Goal: Transaction & Acquisition: Purchase product/service

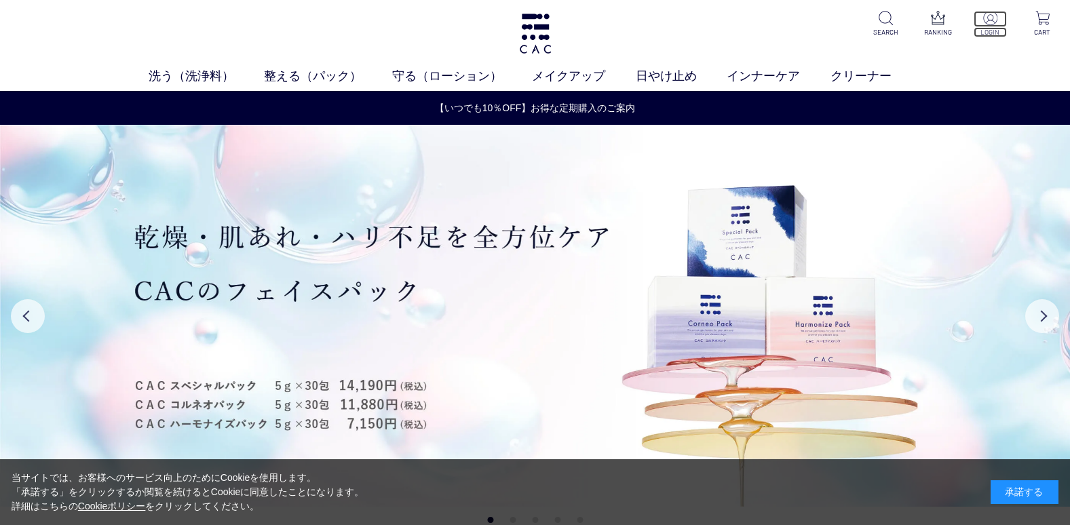
click at [985, 20] on img at bounding box center [990, 18] width 14 height 14
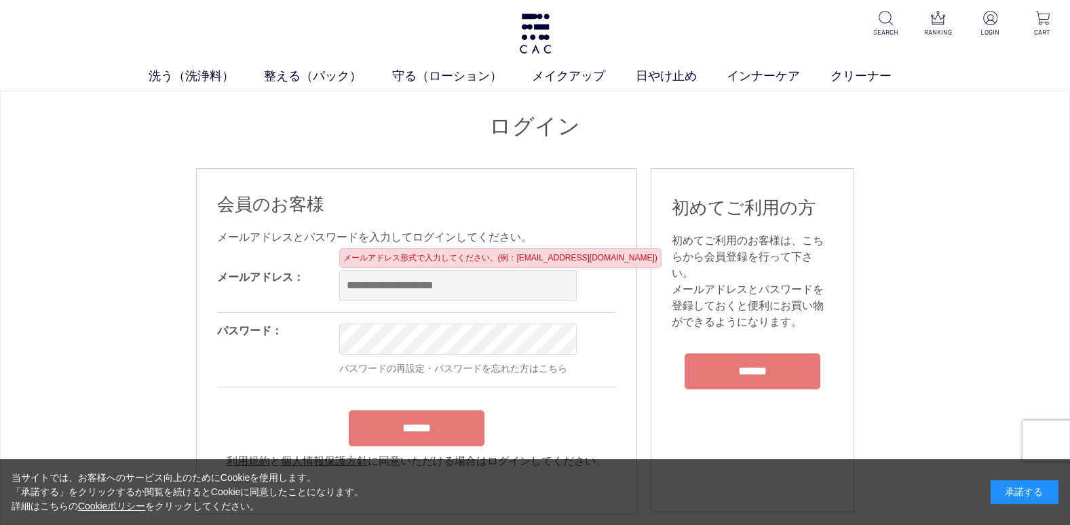
click at [372, 284] on input "email" at bounding box center [457, 285] width 237 height 31
type input "**********"
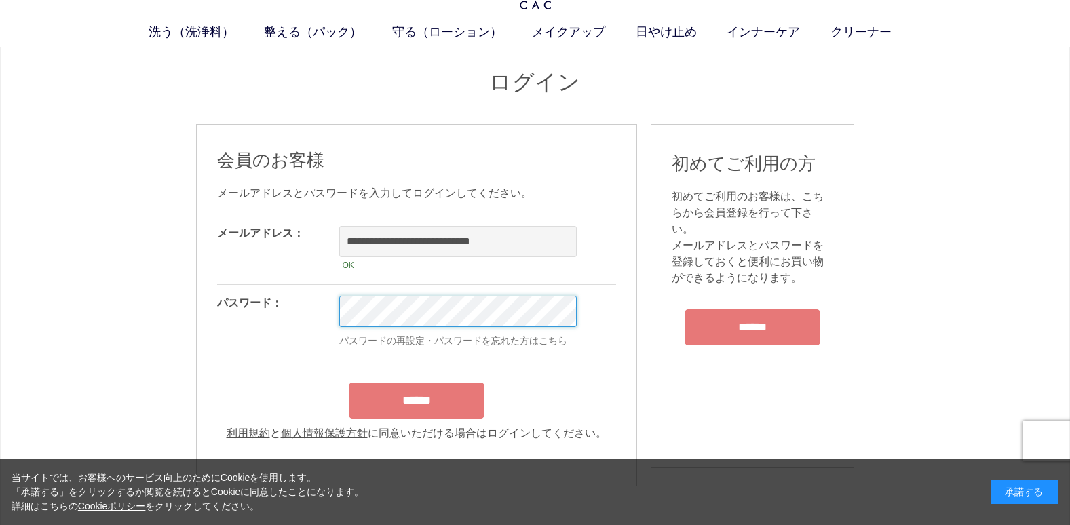
scroll to position [68, 0]
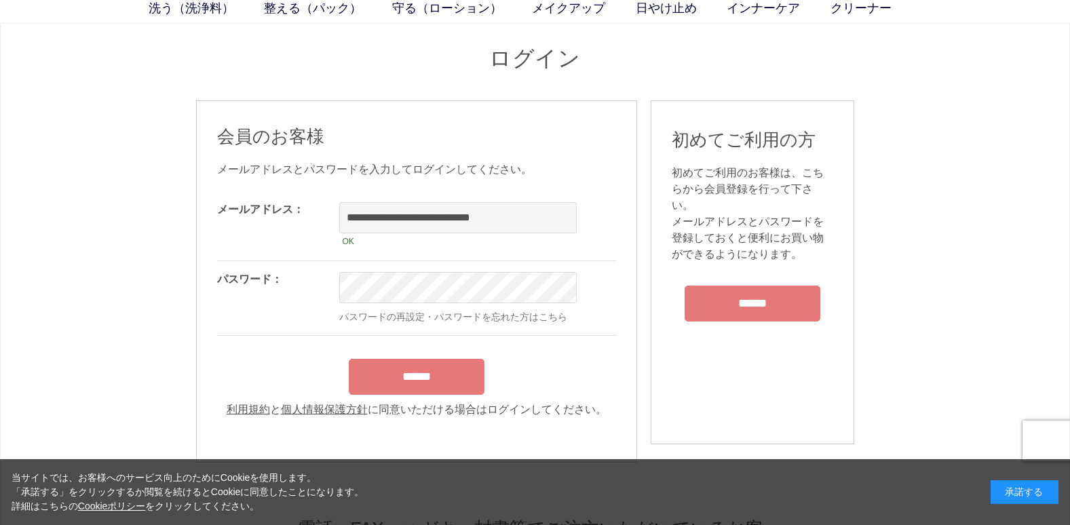
click at [446, 387] on input "******" at bounding box center [417, 377] width 136 height 36
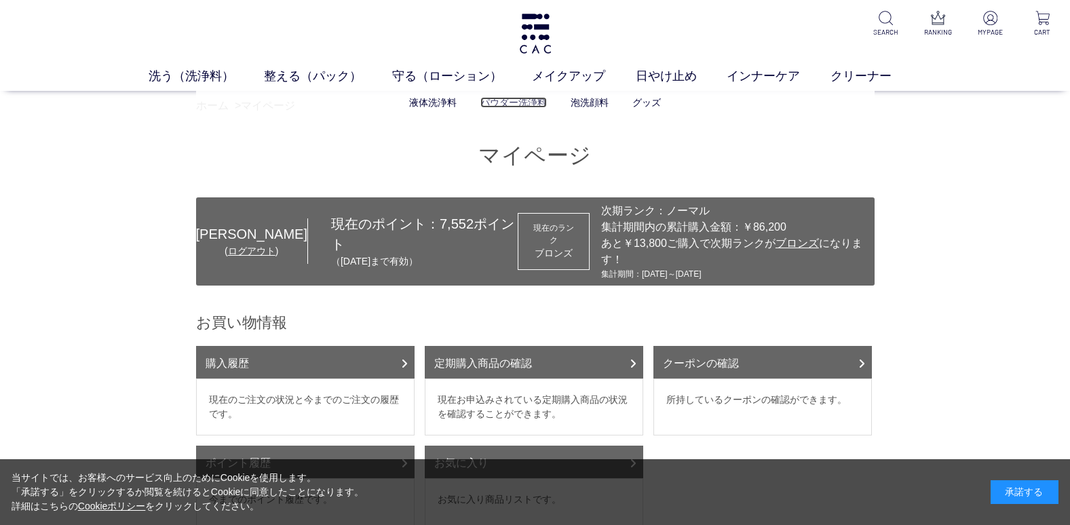
click at [507, 108] on link "パウダー洗浄料" at bounding box center [513, 102] width 66 height 11
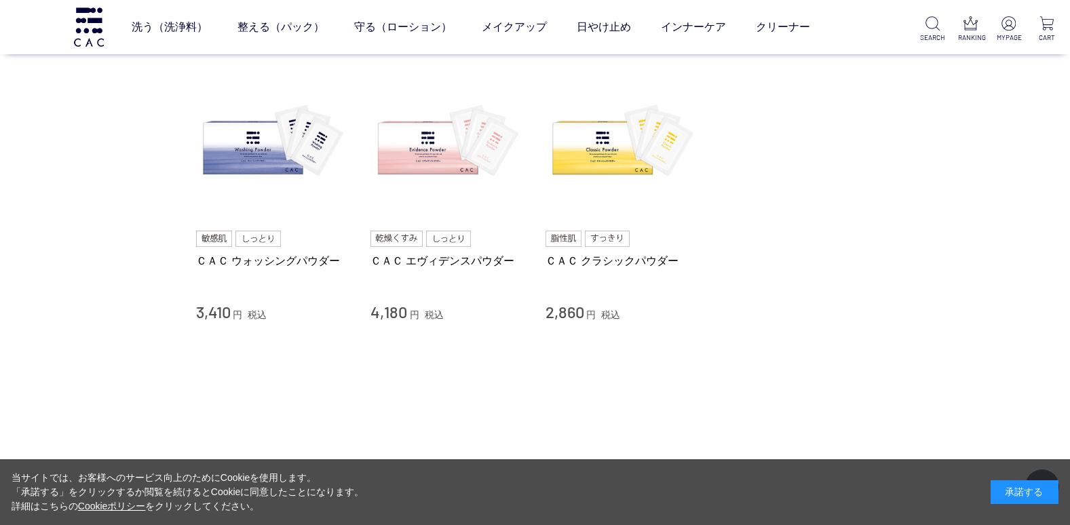
scroll to position [136, 0]
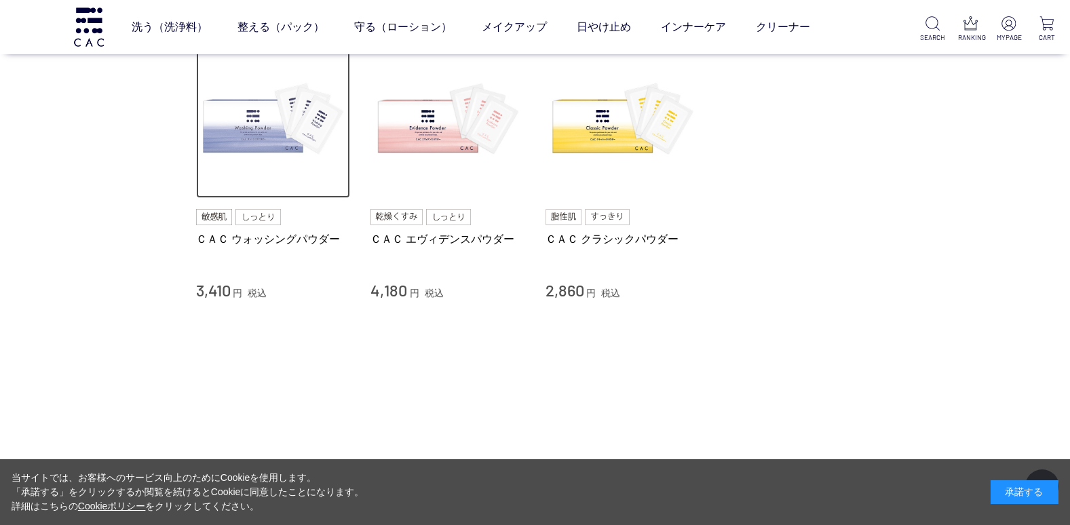
click at [248, 136] on img at bounding box center [273, 121] width 155 height 155
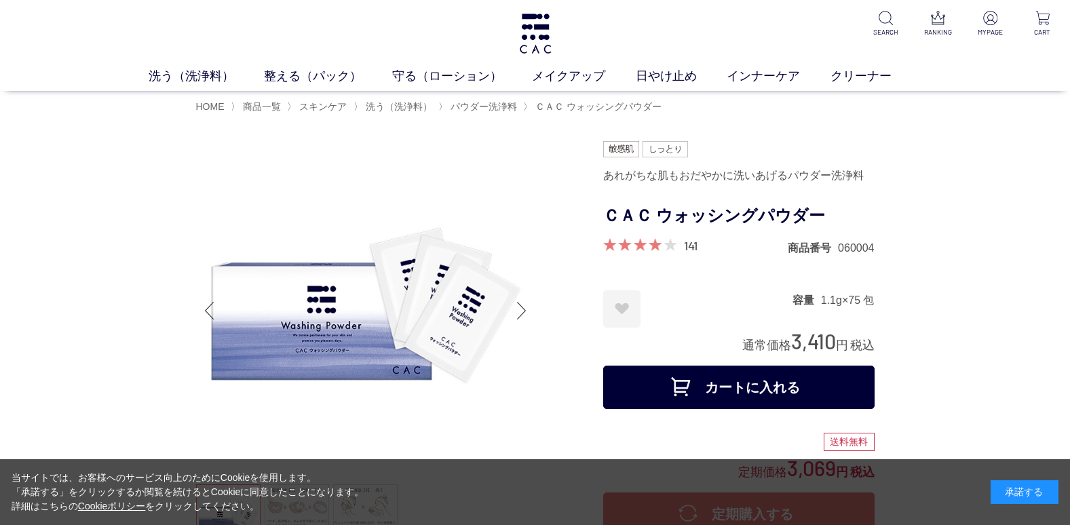
click at [752, 386] on button "カートに入れる" at bounding box center [738, 387] width 271 height 43
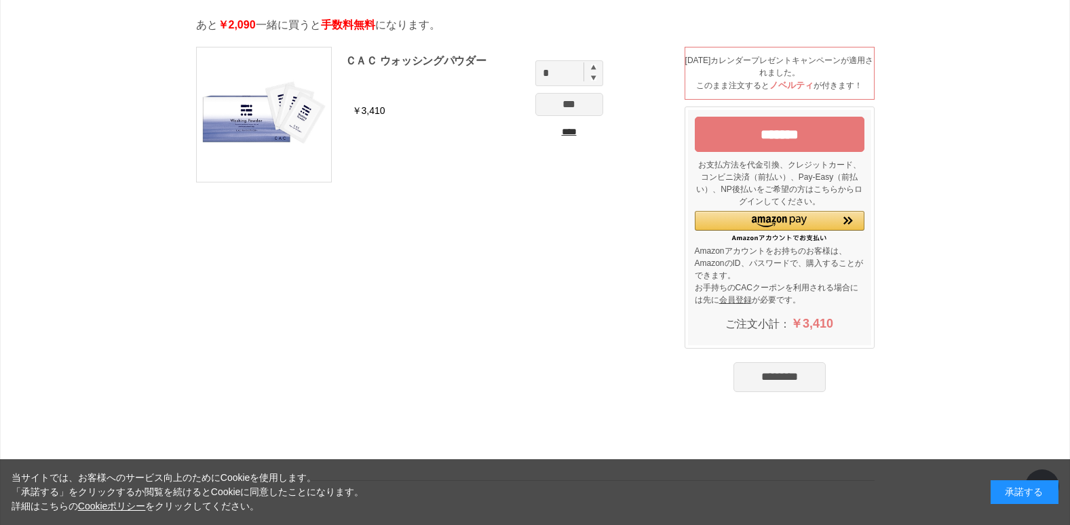
scroll to position [136, 0]
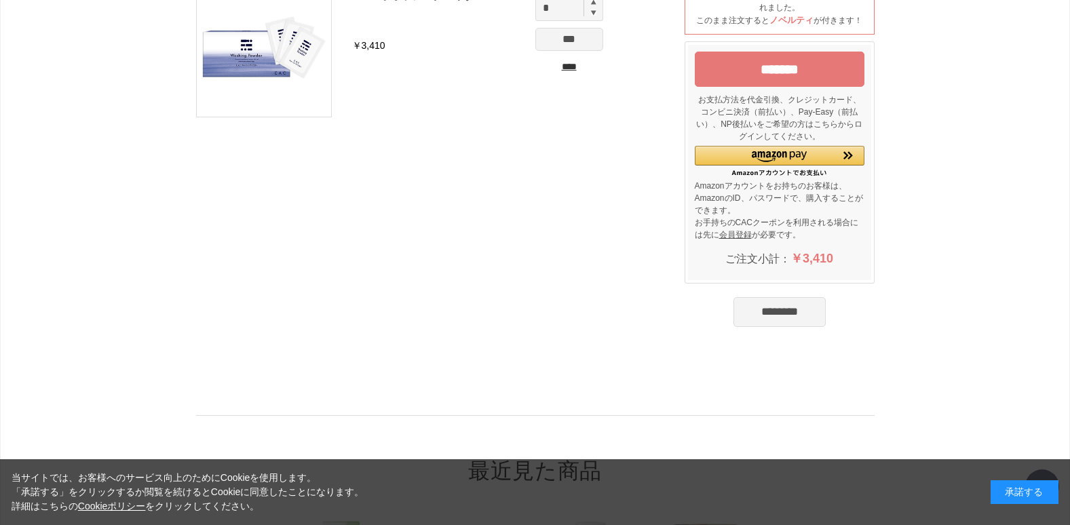
click at [762, 320] on input "********" at bounding box center [779, 312] width 92 height 30
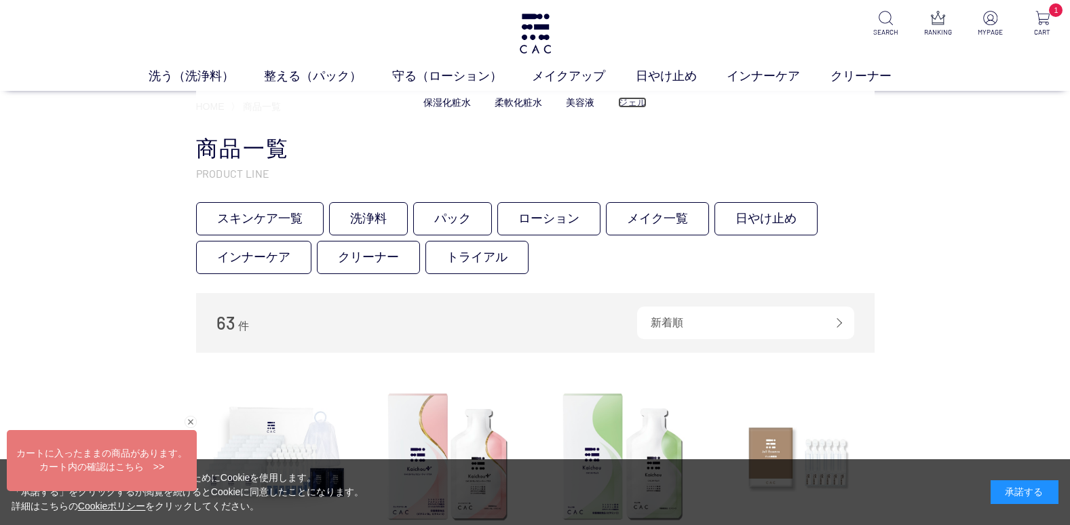
click at [635, 102] on link "ジェル" at bounding box center [632, 102] width 28 height 11
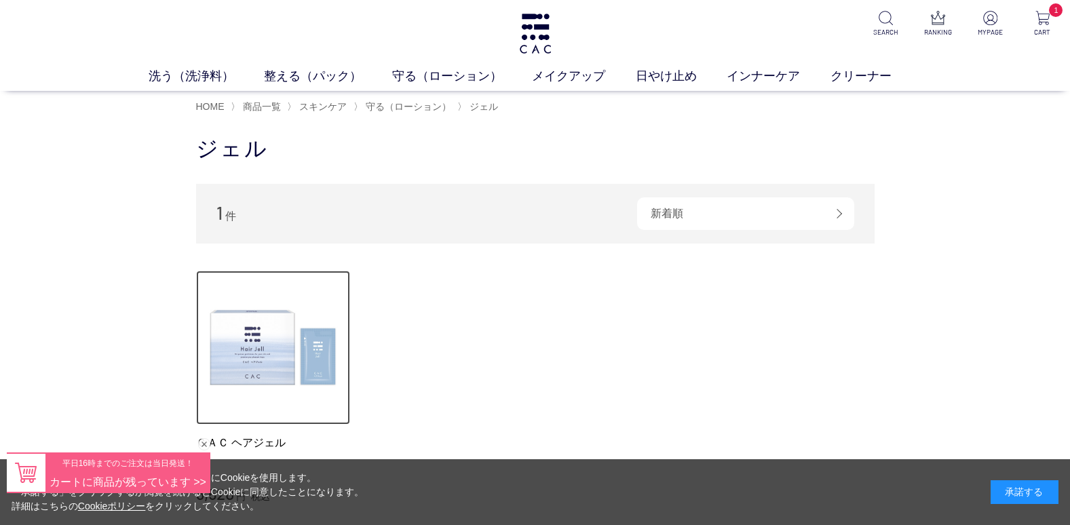
click at [234, 363] on img at bounding box center [273, 348] width 155 height 155
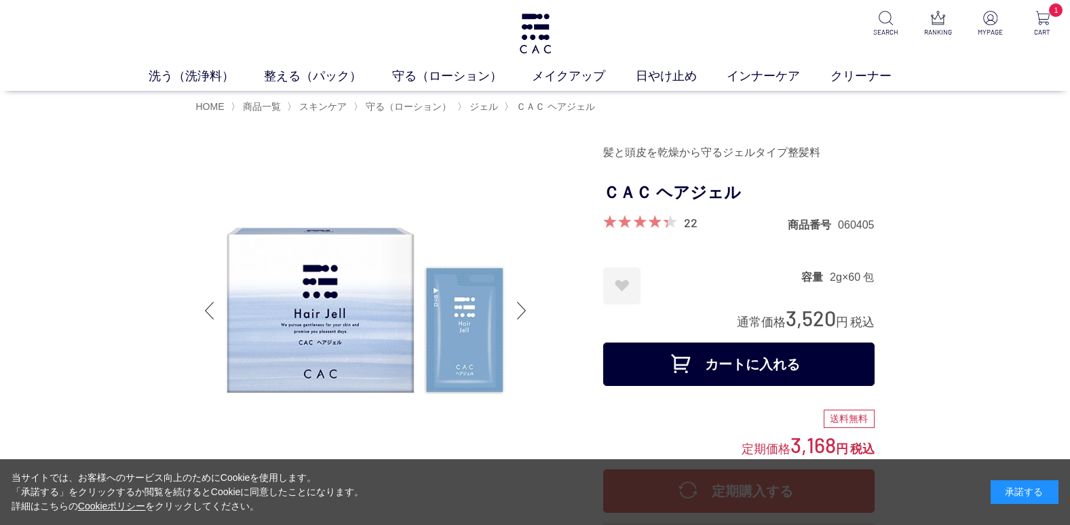
click at [769, 378] on button "カートに入れる" at bounding box center [738, 364] width 271 height 43
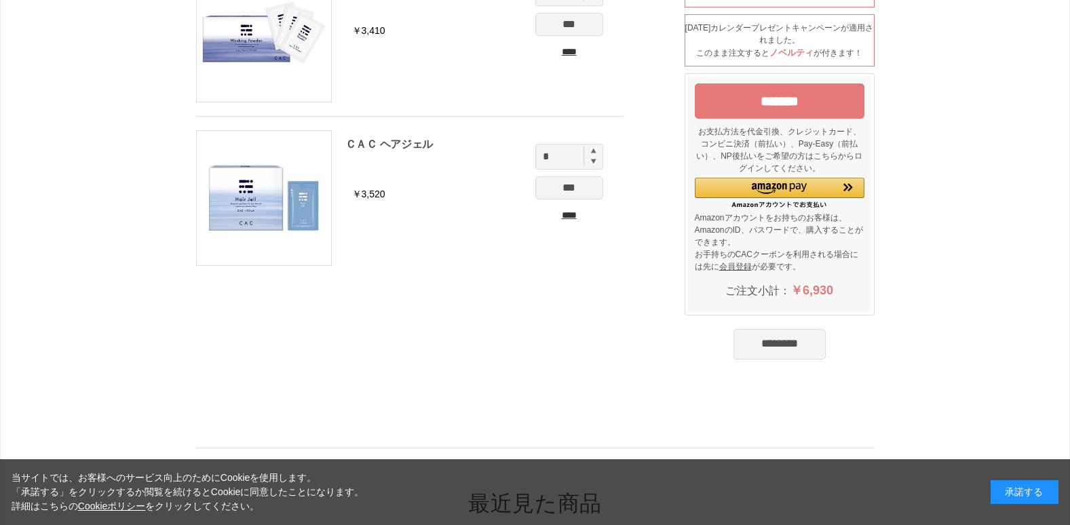
scroll to position [136, 0]
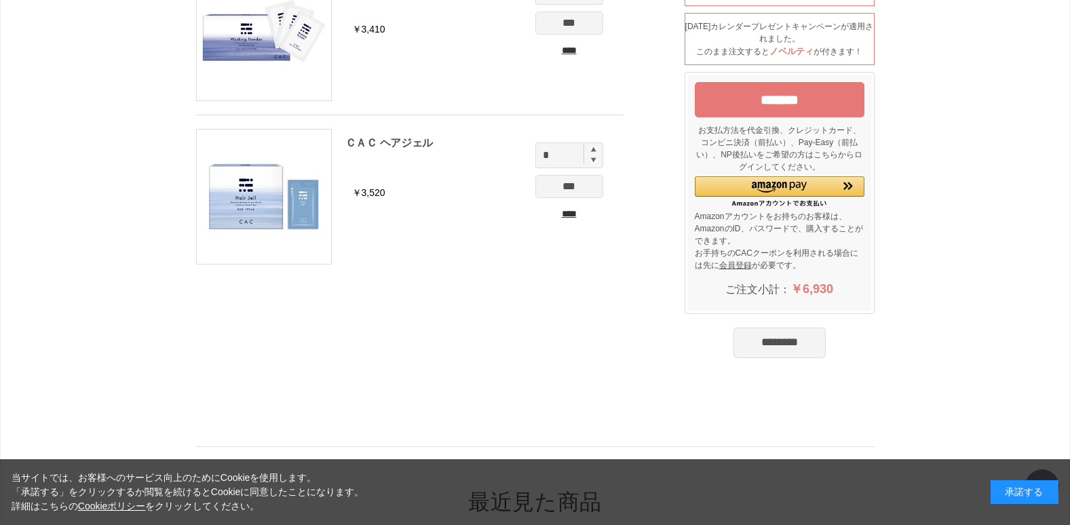
click at [754, 349] on input "********" at bounding box center [779, 343] width 92 height 30
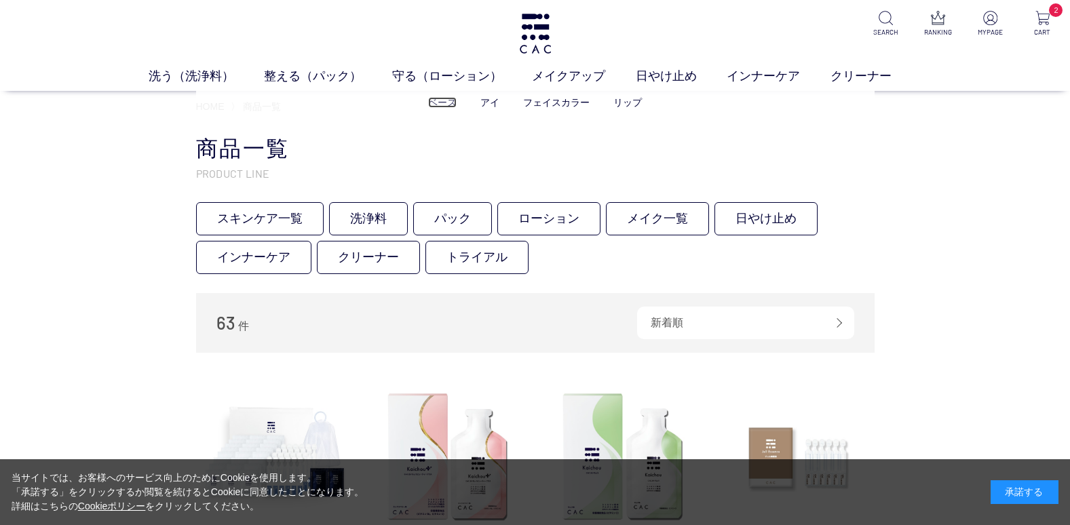
click at [444, 104] on link "ベース" at bounding box center [442, 102] width 28 height 11
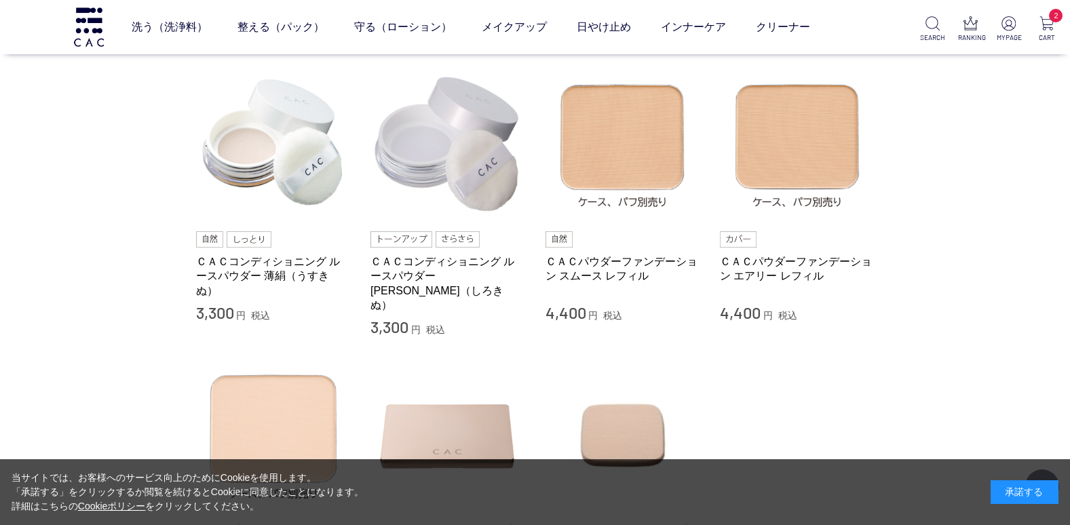
scroll to position [136, 0]
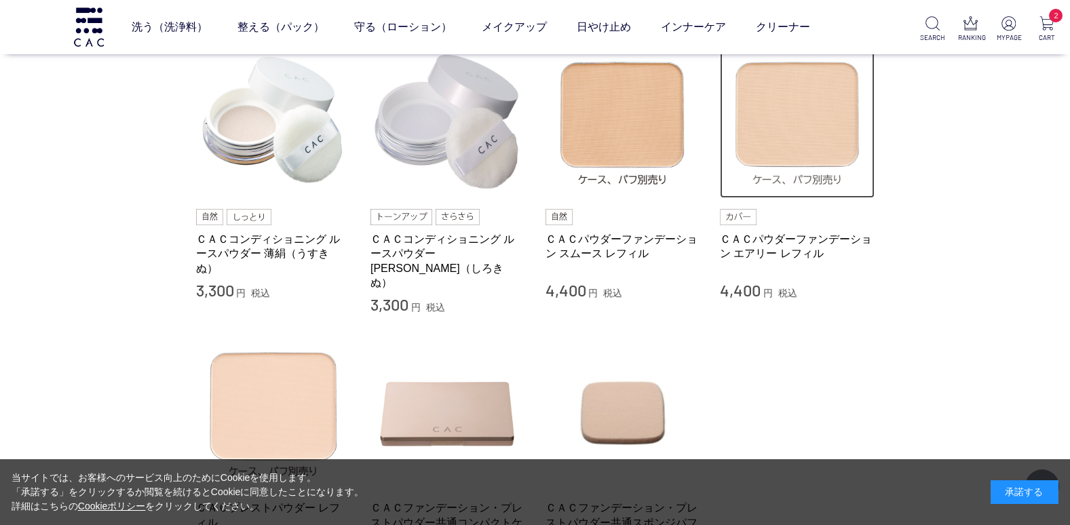
click at [792, 136] on img at bounding box center [797, 121] width 155 height 155
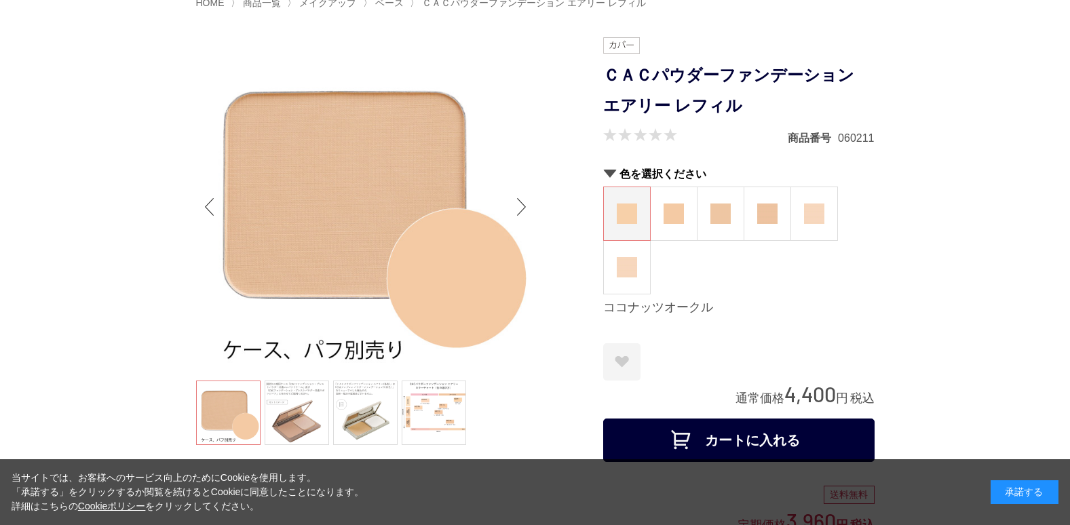
scroll to position [136, 0]
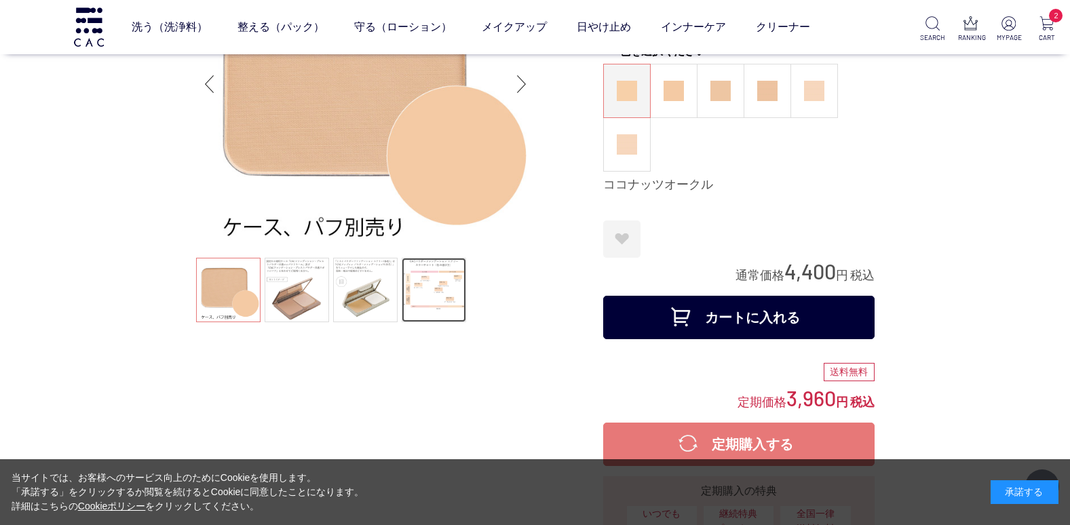
click at [455, 296] on link at bounding box center [434, 290] width 64 height 64
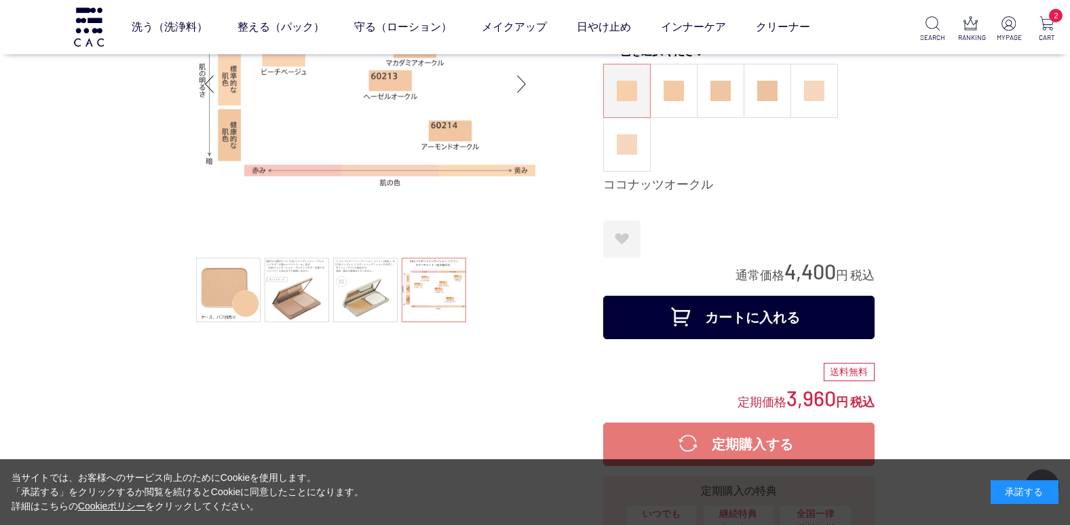
click at [743, 315] on button "カートに入れる" at bounding box center [738, 317] width 271 height 43
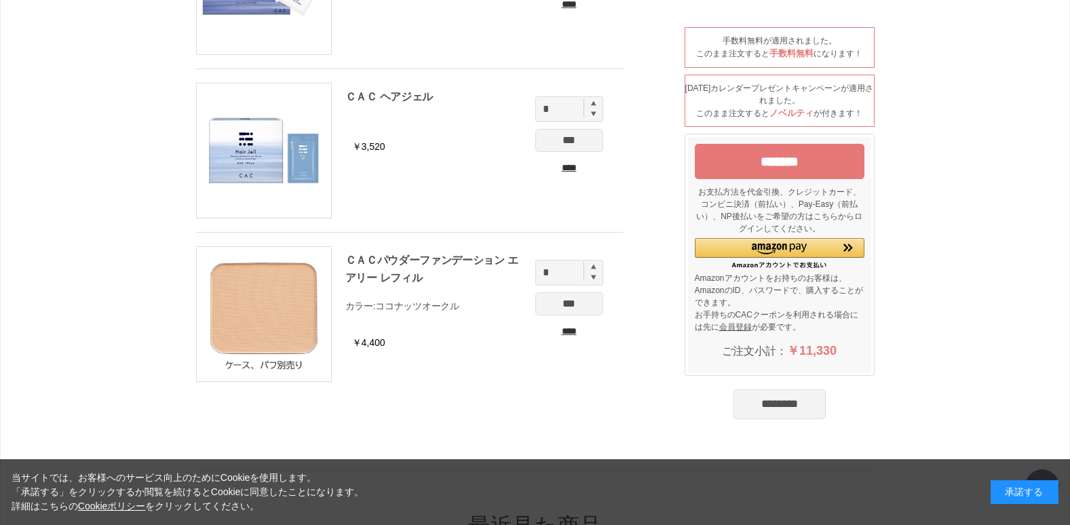
scroll to position [204, 0]
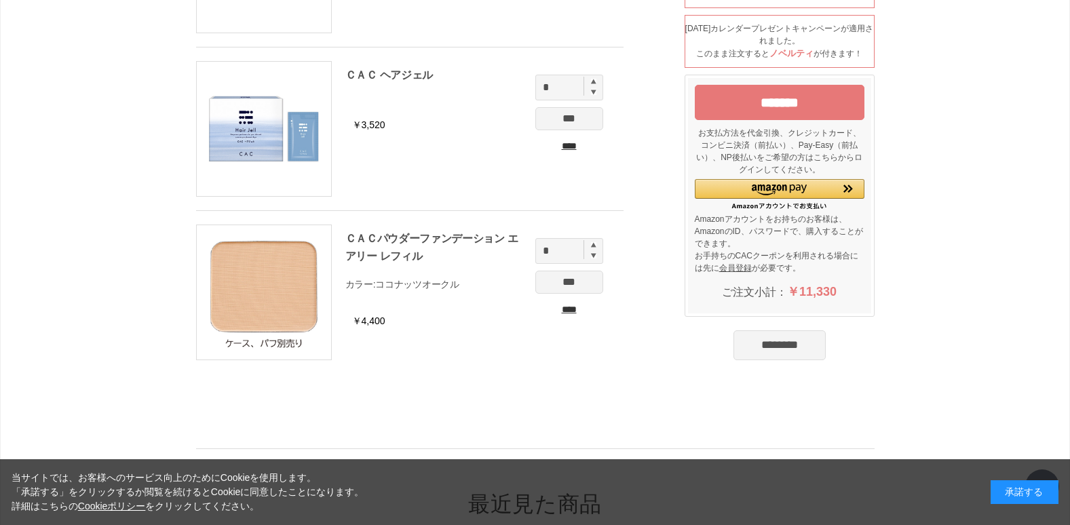
click at [767, 346] on input "********" at bounding box center [779, 345] width 92 height 30
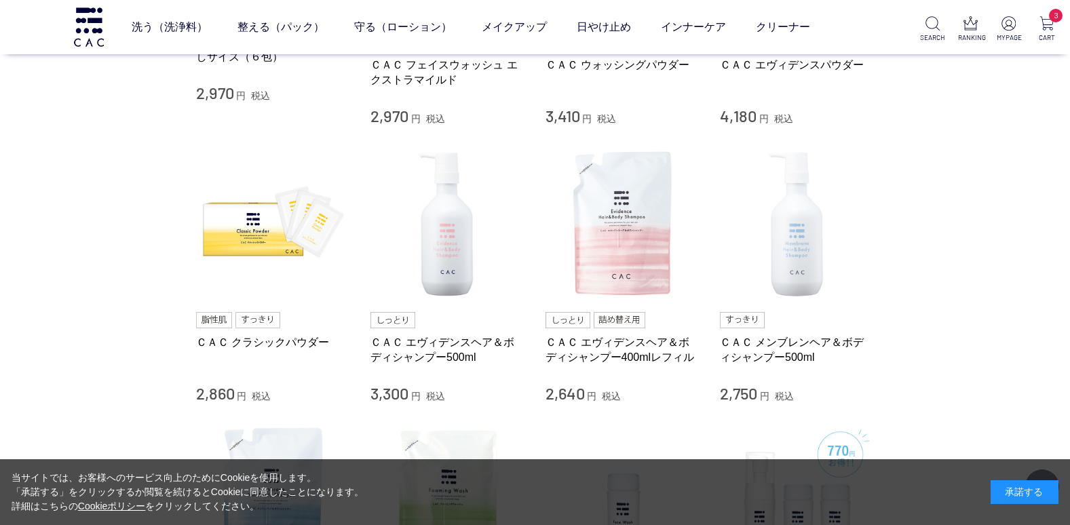
scroll to position [746, 0]
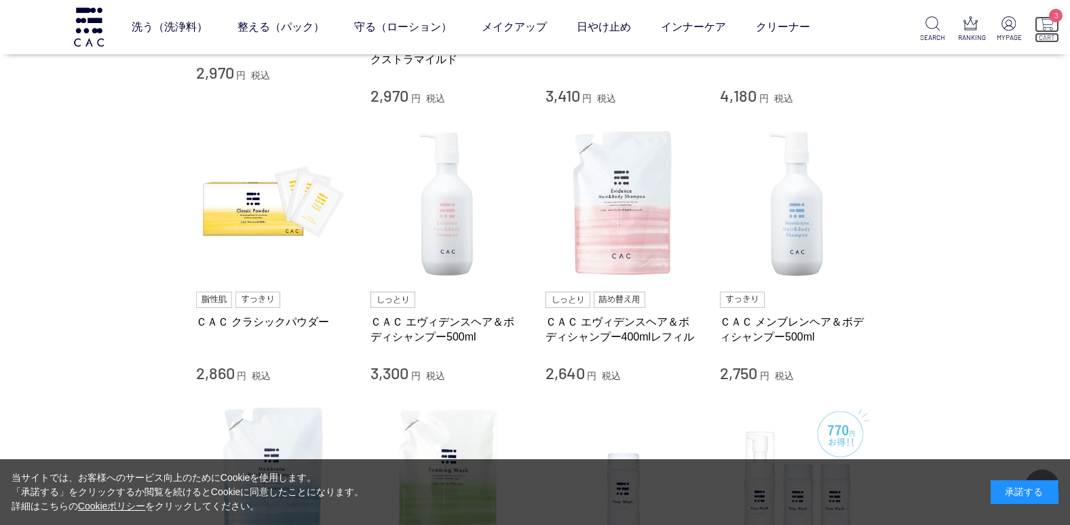
click at [1053, 24] on img at bounding box center [1046, 23] width 14 height 14
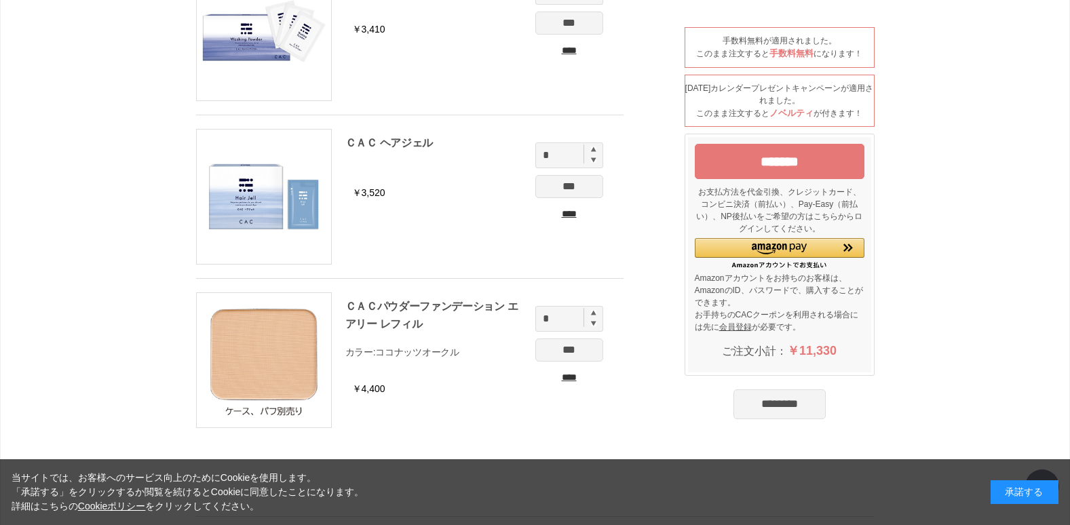
scroll to position [68, 0]
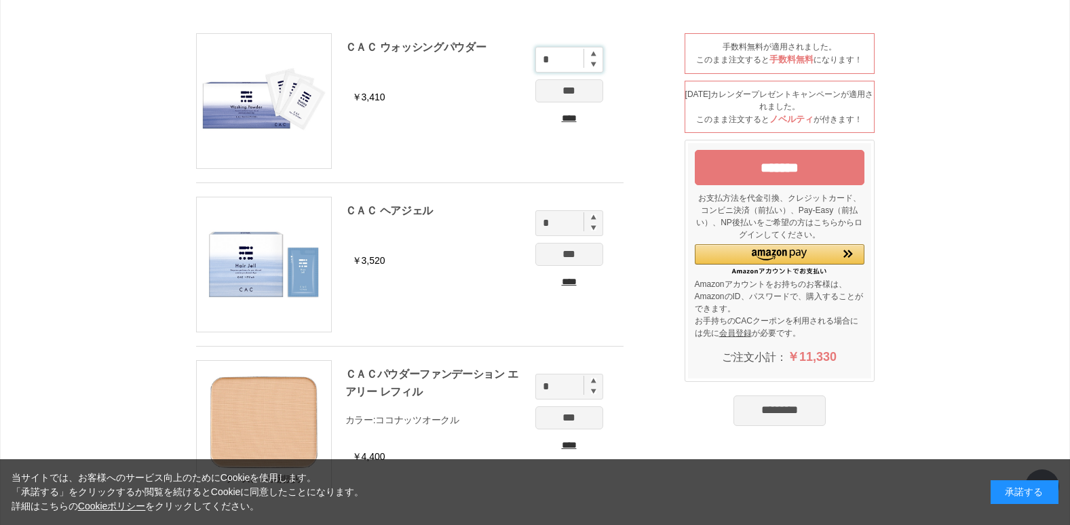
click at [592, 59] on input "*" at bounding box center [569, 60] width 68 height 26
click at [594, 51] on img at bounding box center [593, 53] width 5 height 5
type input "*"
click at [568, 91] on input "***" at bounding box center [569, 90] width 68 height 23
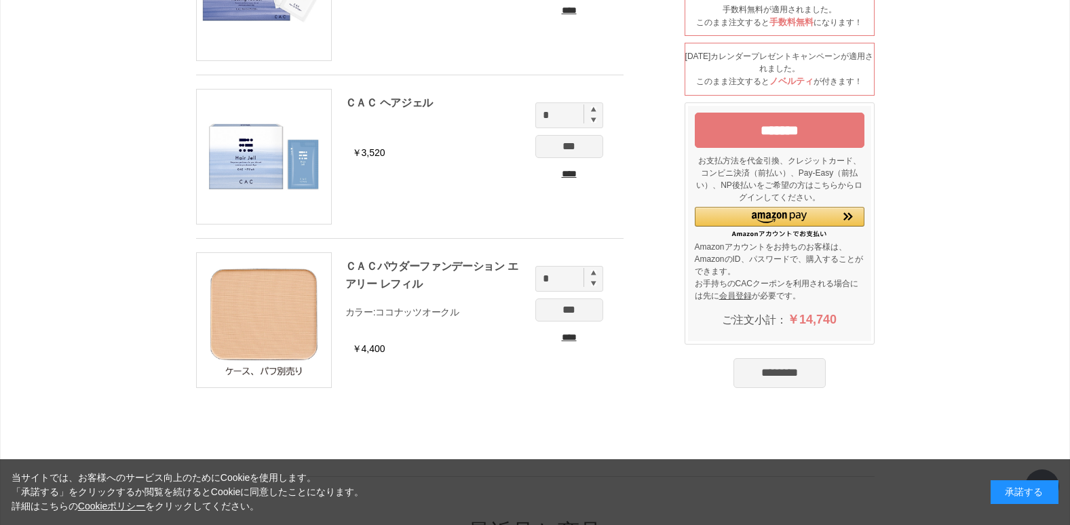
scroll to position [339, 0]
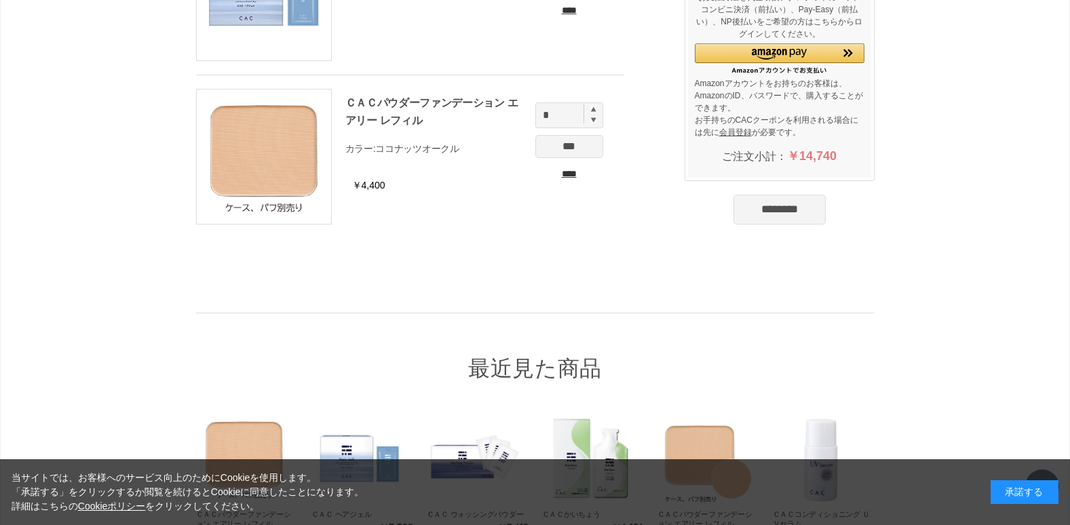
click at [752, 223] on input "********" at bounding box center [779, 210] width 92 height 30
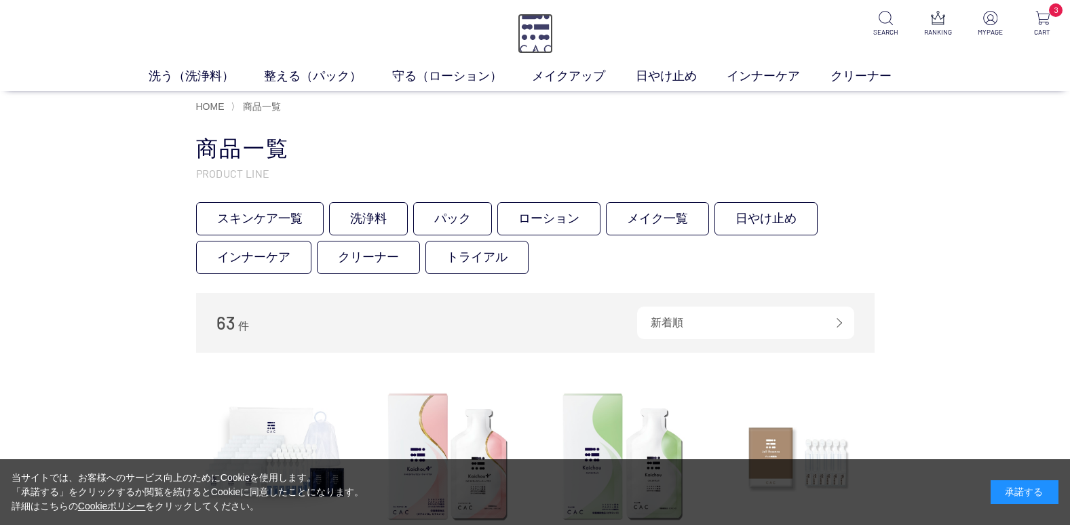
click at [543, 37] on img at bounding box center [535, 34] width 35 height 40
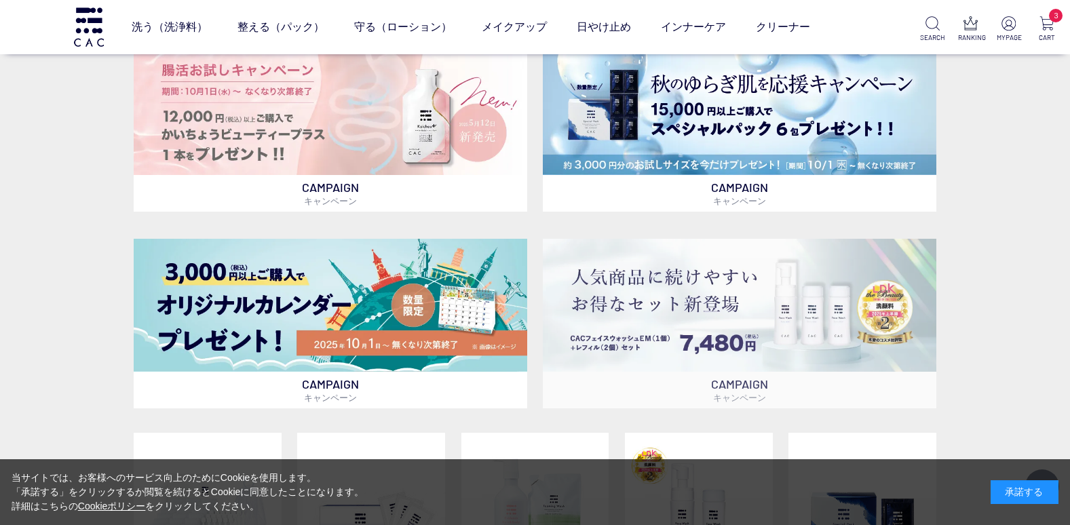
scroll to position [407, 0]
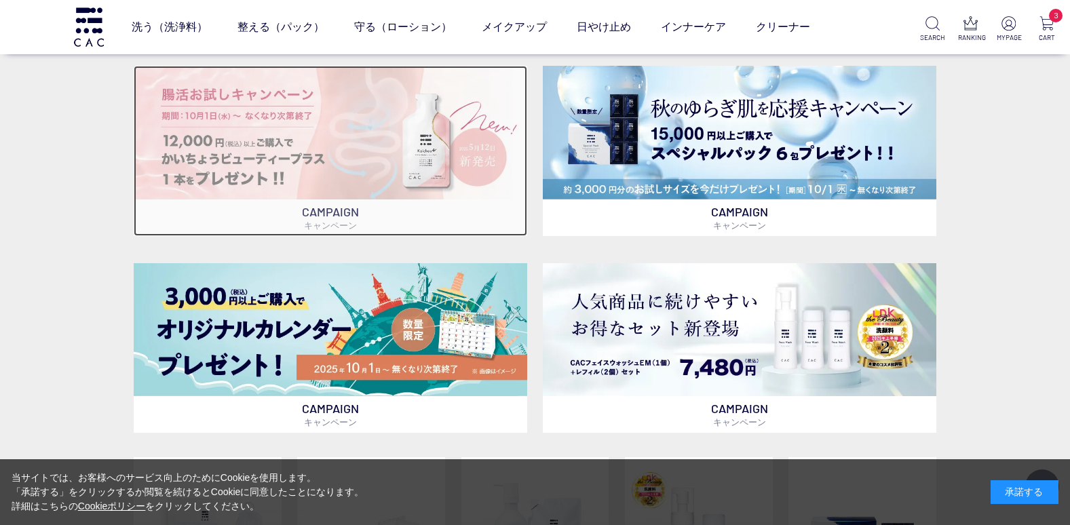
click at [252, 159] on img at bounding box center [330, 132] width 393 height 133
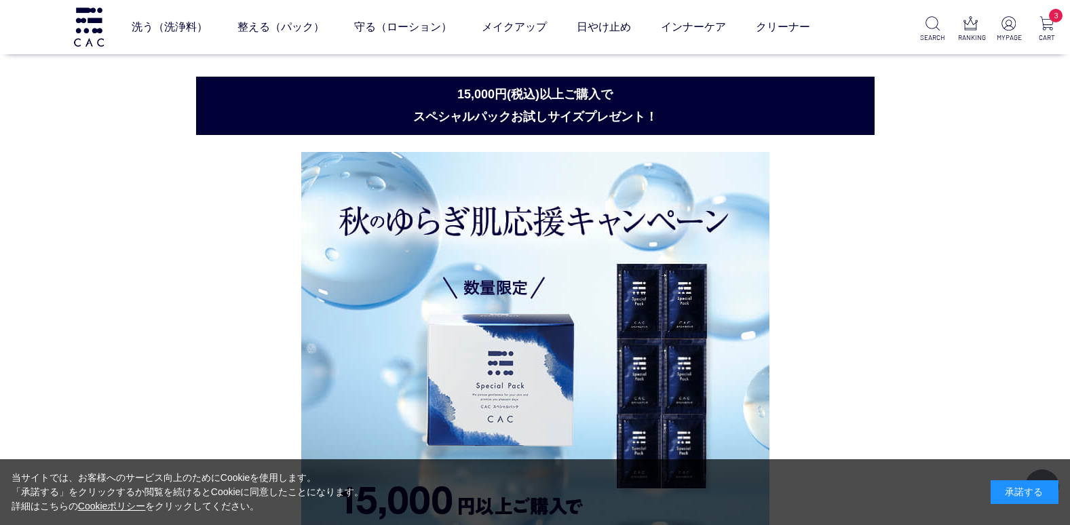
scroll to position [1147, 0]
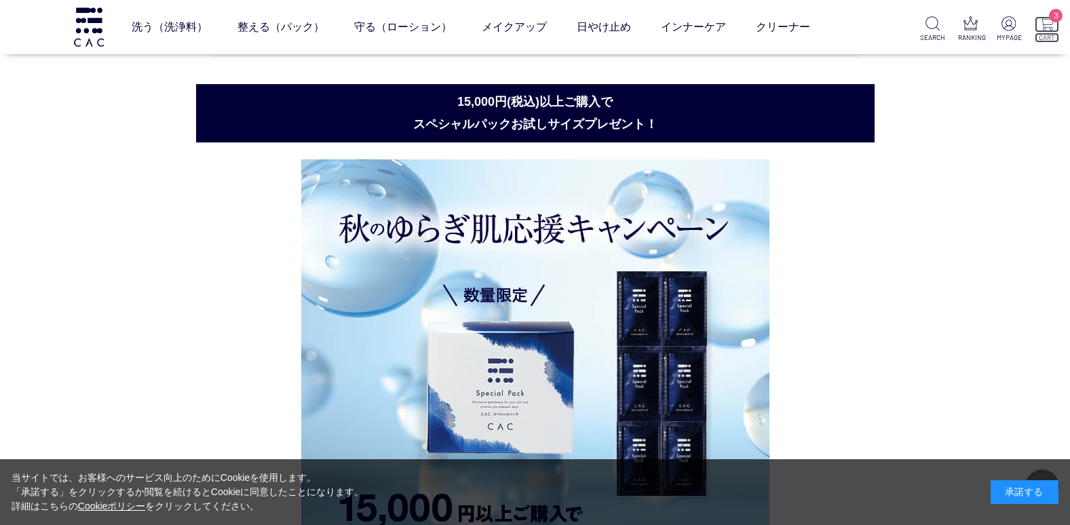
click at [1049, 22] on img at bounding box center [1046, 23] width 14 height 14
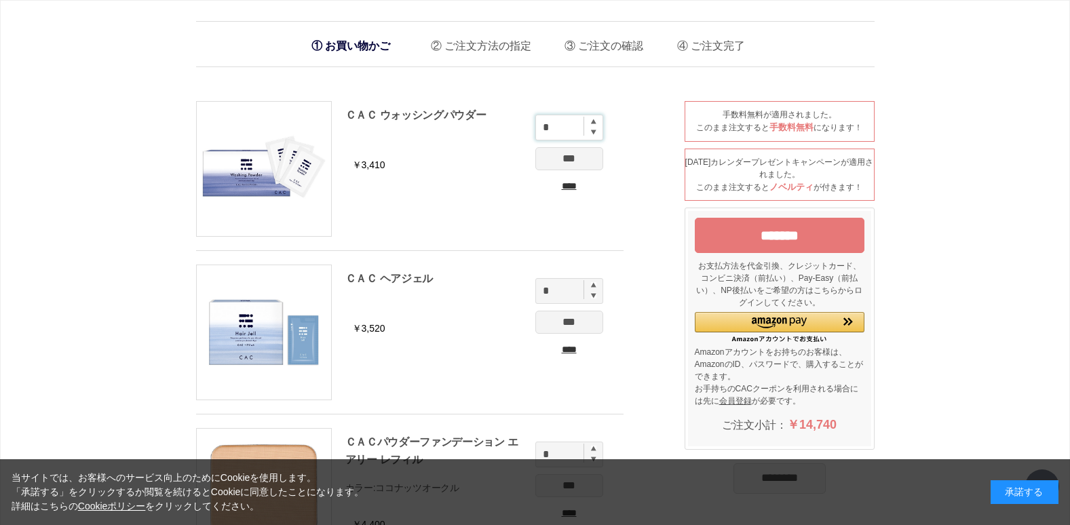
click at [545, 139] on input "*" at bounding box center [569, 128] width 68 height 26
click at [593, 134] on img at bounding box center [593, 132] width 5 height 6
type input "*"
click at [594, 282] on img at bounding box center [593, 284] width 5 height 5
click at [593, 298] on img at bounding box center [593, 295] width 5 height 6
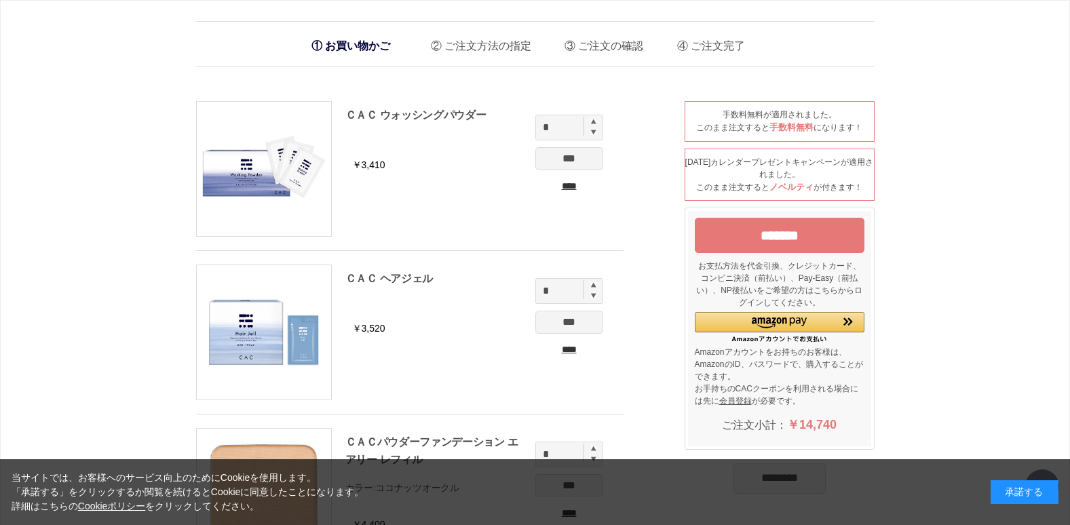
type input "*"
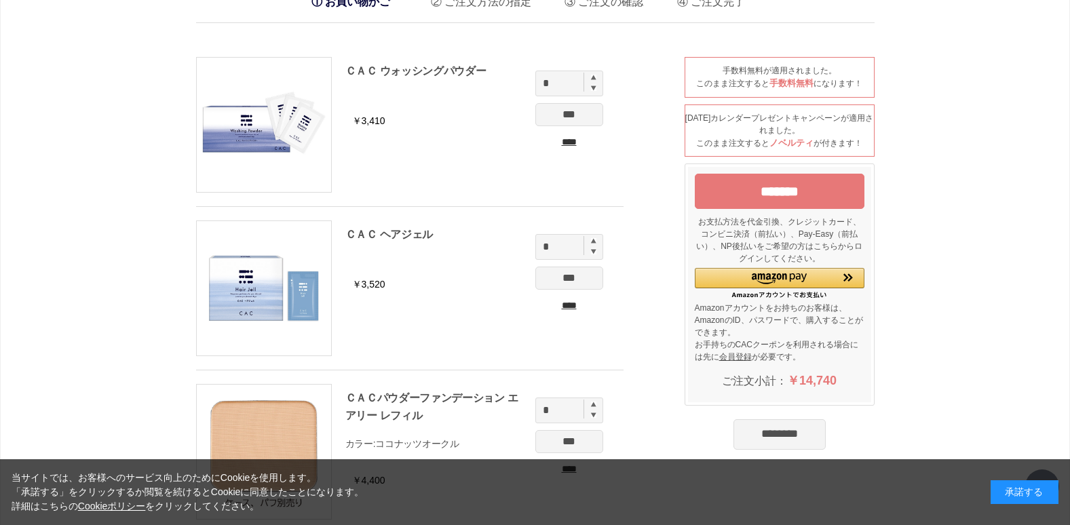
scroll to position [68, 0]
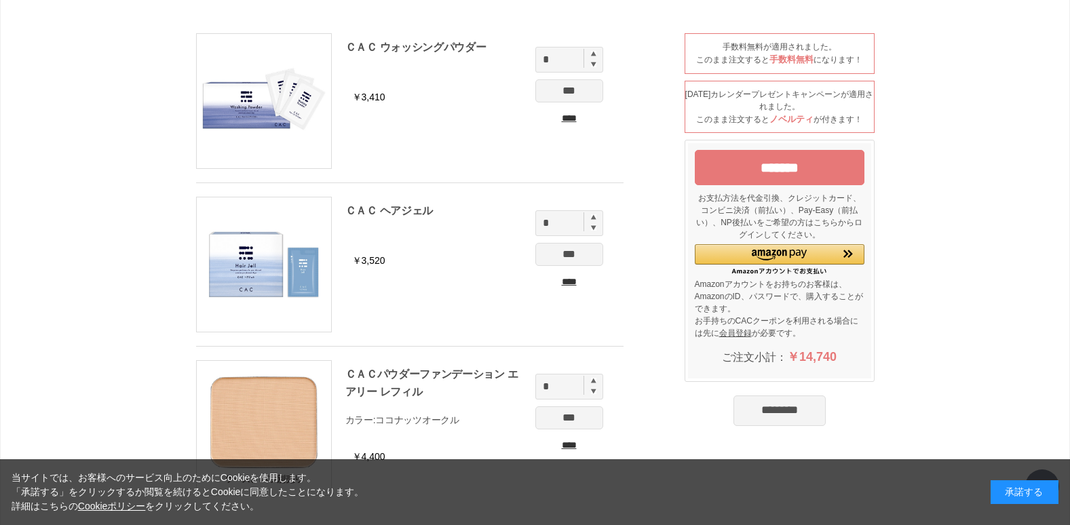
click at [592, 383] on img at bounding box center [593, 380] width 5 height 5
type input "*"
click at [569, 419] on input "***" at bounding box center [569, 417] width 68 height 23
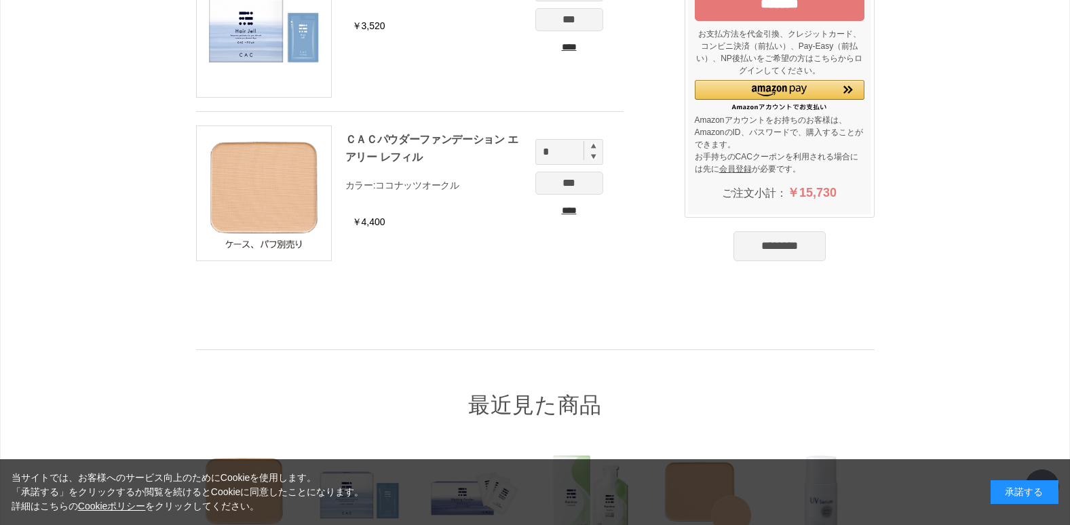
scroll to position [204, 0]
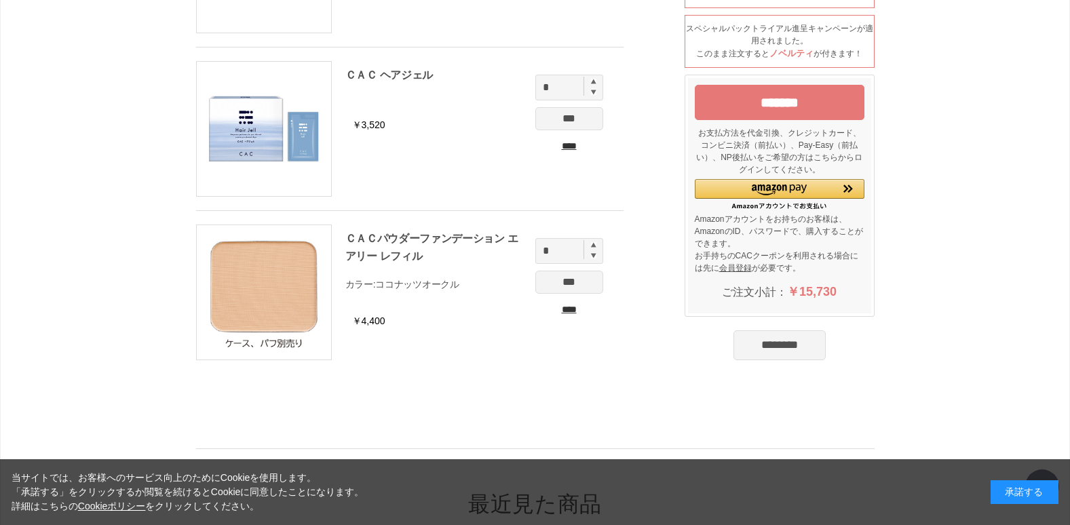
click at [802, 103] on input "*******" at bounding box center [780, 102] width 170 height 35
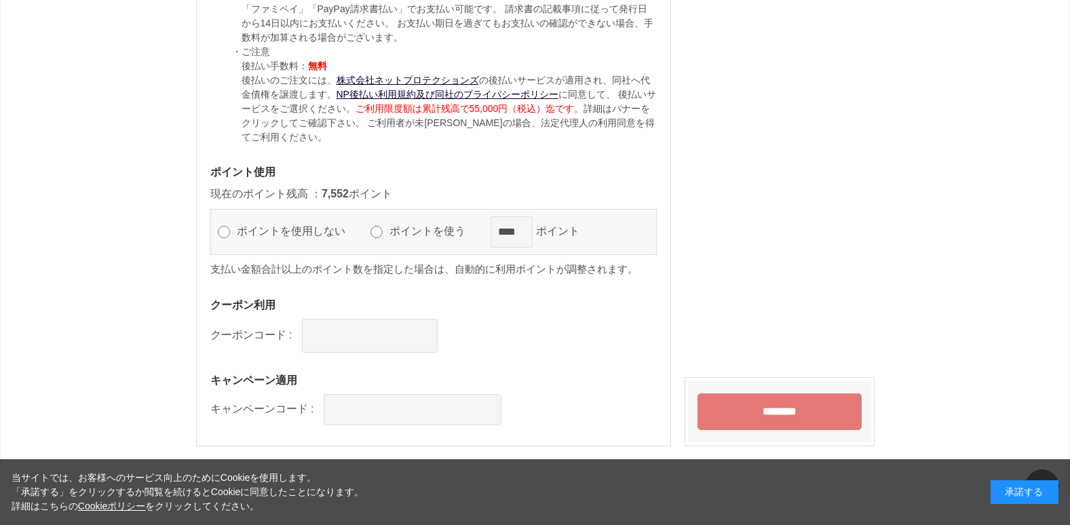
scroll to position [1526, 0]
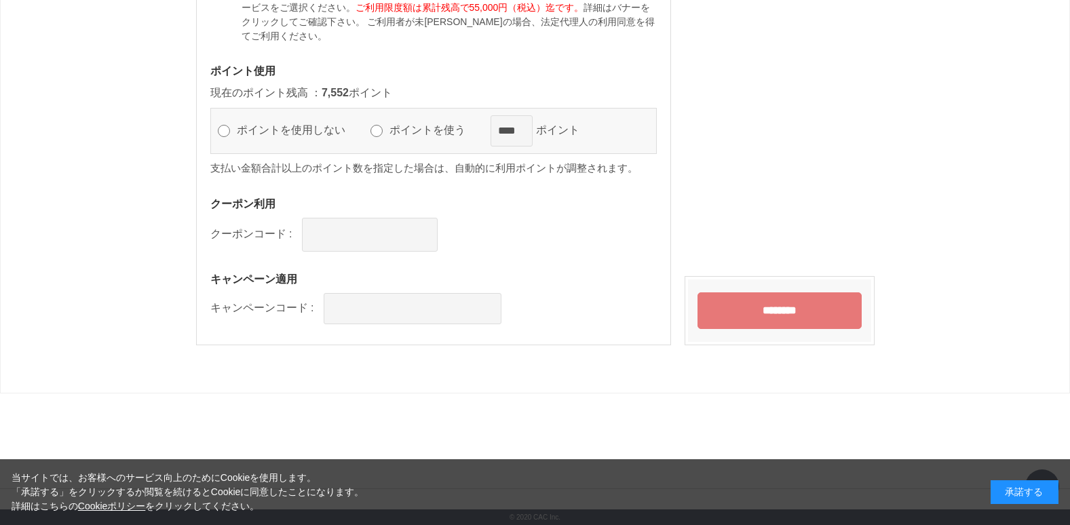
click at [771, 303] on input "********" at bounding box center [779, 310] width 164 height 37
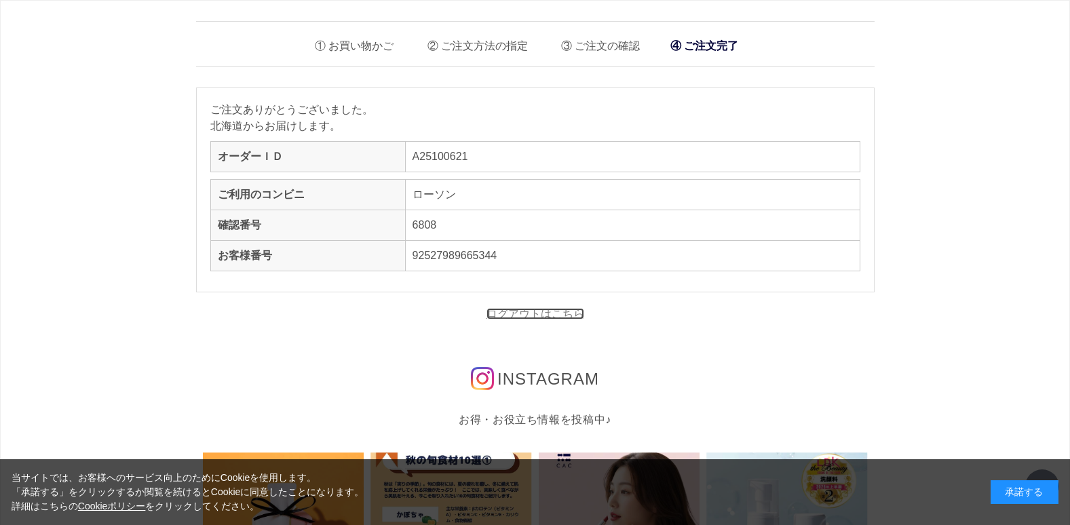
click at [546, 313] on link "ログアウトはこちら" at bounding box center [535, 314] width 98 height 12
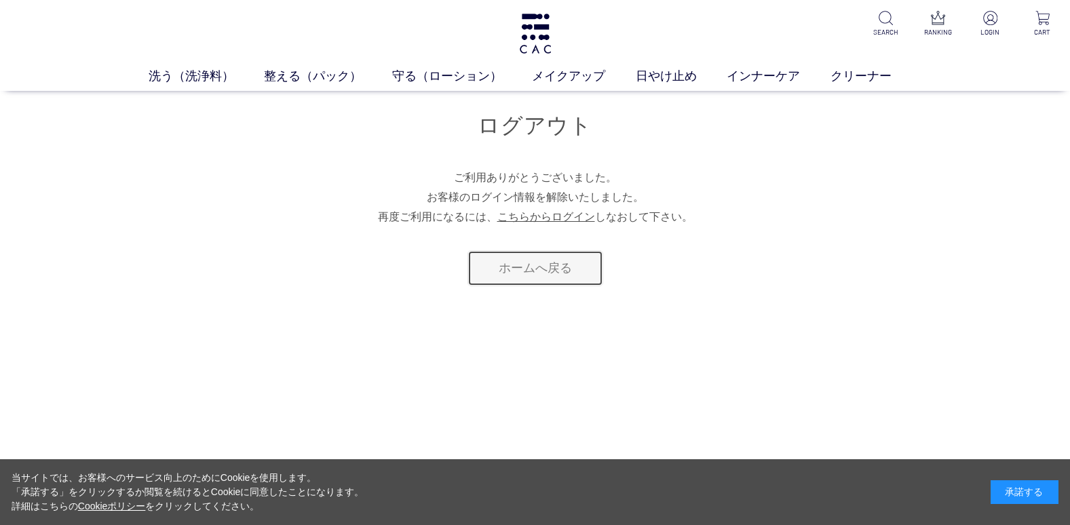
click at [515, 278] on link "ホームへ戻る" at bounding box center [535, 268] width 136 height 36
